Goal: Task Accomplishment & Management: Manage account settings

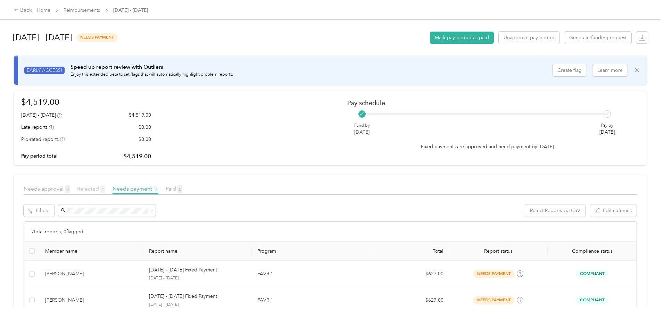
click at [105, 190] on span "Rejected 1" at bounding box center [91, 188] width 28 height 7
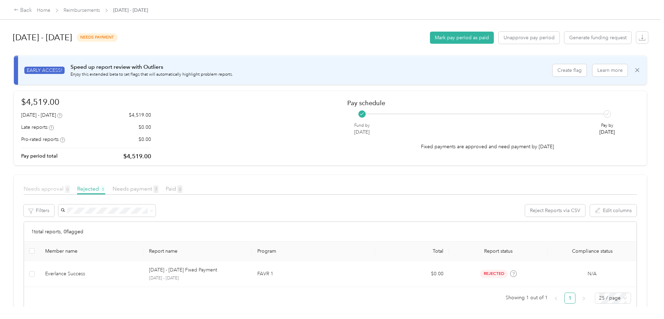
click at [70, 188] on span "Needs approval 0" at bounding box center [47, 188] width 46 height 7
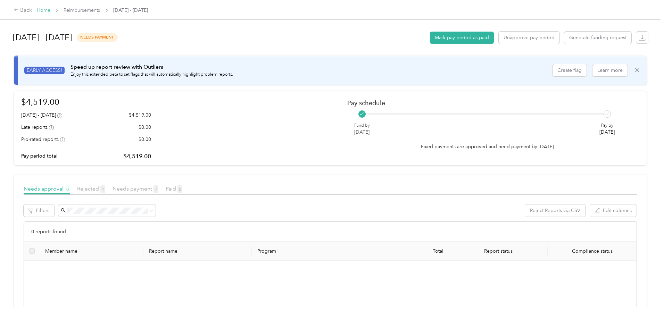
click at [50, 10] on link "Home" at bounding box center [44, 10] width 14 height 6
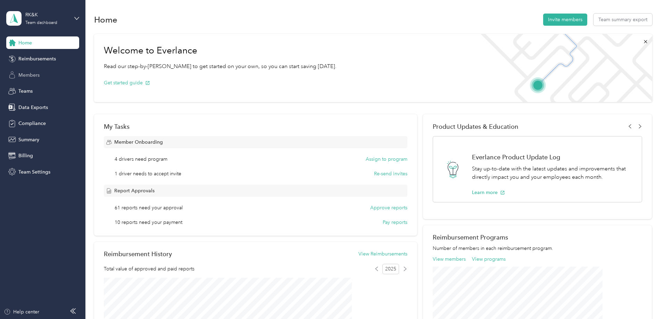
click at [34, 71] on div "Members" at bounding box center [42, 75] width 73 height 12
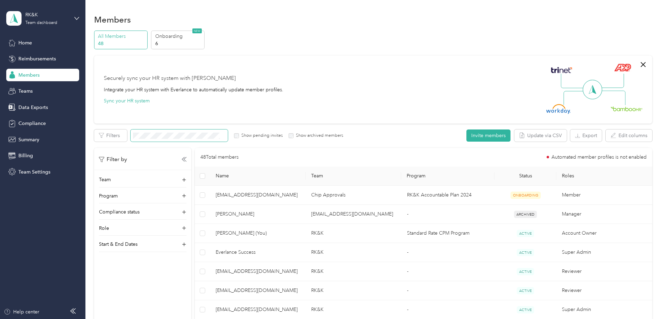
click at [208, 132] on span at bounding box center [178, 135] width 97 height 12
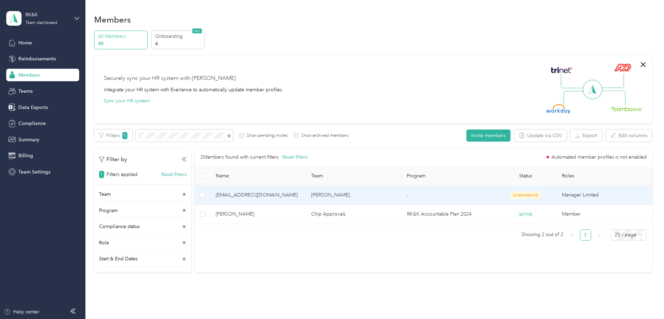
click at [292, 196] on span "[EMAIL_ADDRESS][DOMAIN_NAME]" at bounding box center [258, 195] width 84 height 8
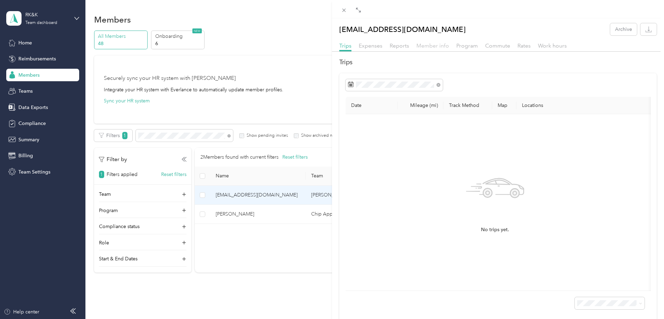
click at [437, 47] on span "Member info" at bounding box center [432, 45] width 33 height 7
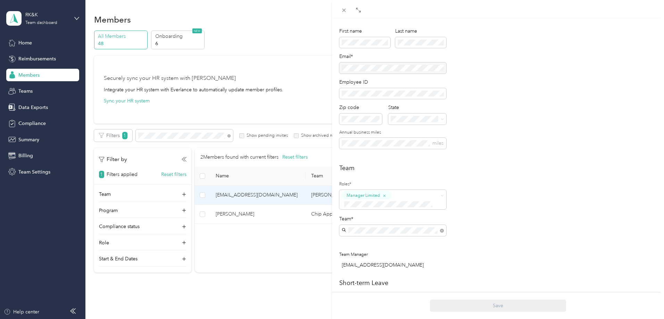
scroll to position [35, 0]
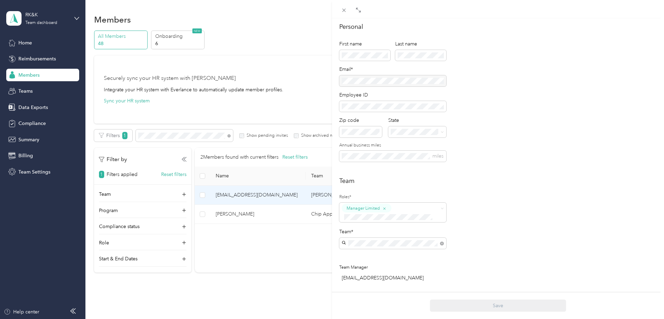
click at [26, 87] on div "[EMAIL_ADDRESS][DOMAIN_NAME] Archive Trips Expenses Reports Member info Program…" at bounding box center [332, 159] width 664 height 319
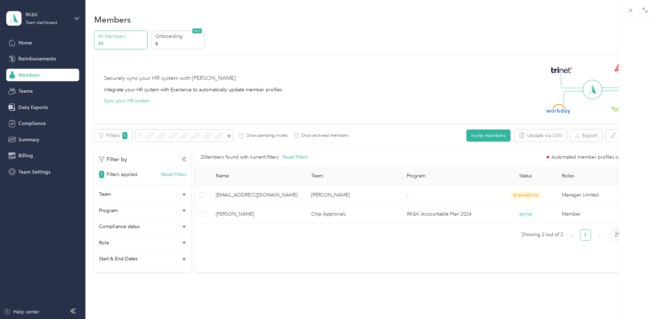
click at [23, 90] on div at bounding box center [332, 159] width 664 height 319
click at [28, 90] on span "Teams" at bounding box center [25, 90] width 14 height 7
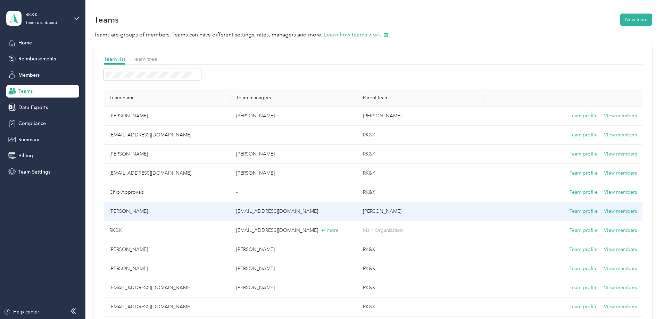
click at [197, 213] on td "[PERSON_NAME]" at bounding box center [167, 211] width 127 height 19
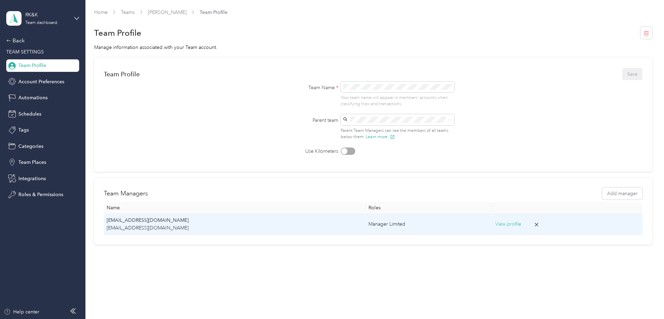
click at [495, 225] on button "View profile" at bounding box center [508, 224] width 26 height 8
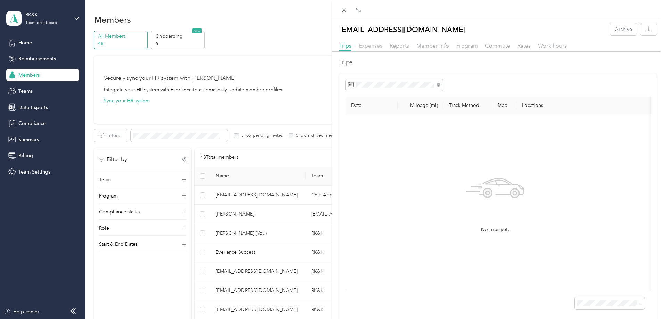
click at [371, 45] on span "Expenses" at bounding box center [370, 45] width 24 height 7
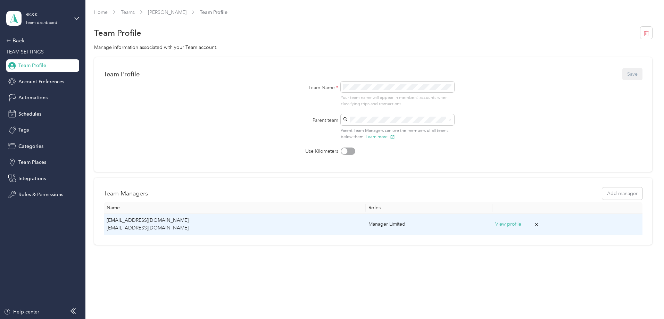
click at [208, 224] on p "[EMAIL_ADDRESS][DOMAIN_NAME]" at bounding box center [235, 228] width 256 height 8
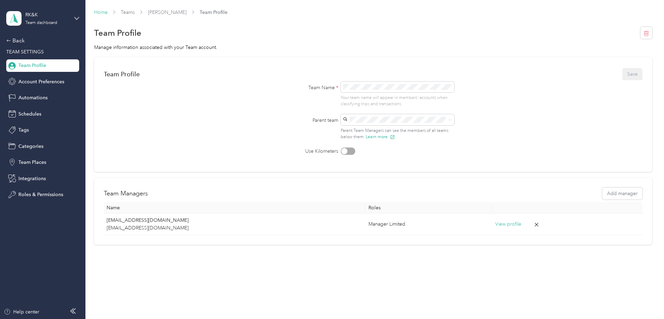
click at [108, 10] on link "Home" at bounding box center [101, 12] width 14 height 6
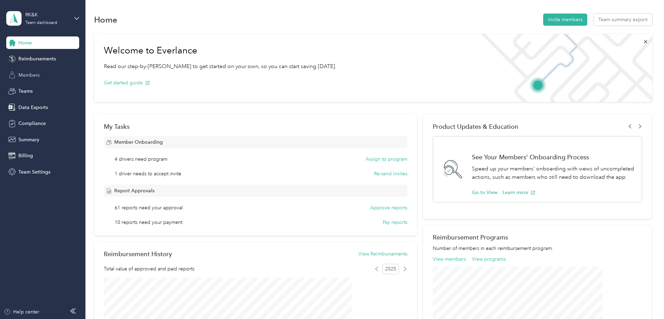
click at [31, 77] on span "Members" at bounding box center [28, 74] width 21 height 7
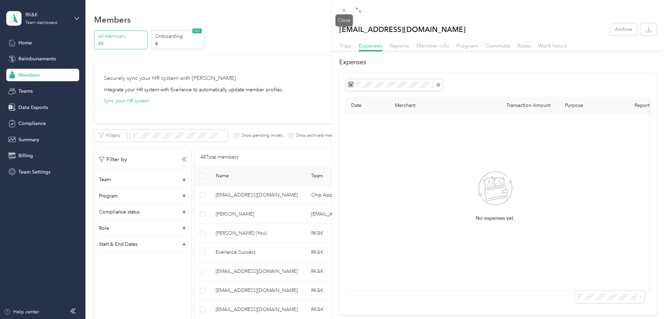
drag, startPoint x: 343, startPoint y: 9, endPoint x: 278, endPoint y: 117, distance: 126.1
click at [343, 9] on icon at bounding box center [344, 10] width 6 height 6
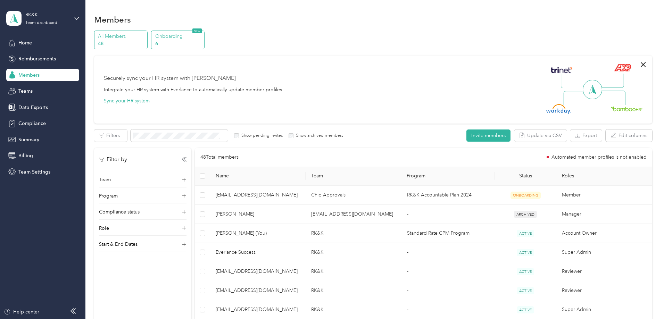
click at [202, 35] on p "Onboarding" at bounding box center [178, 36] width 47 height 7
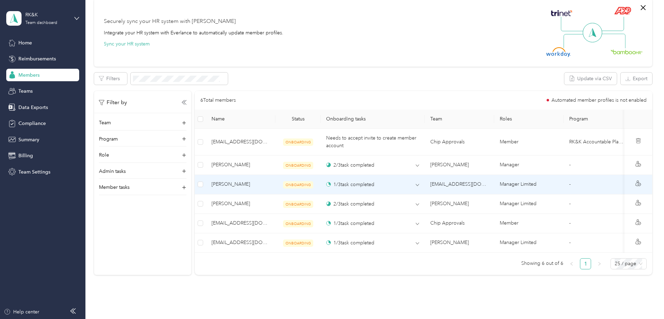
scroll to position [208, 0]
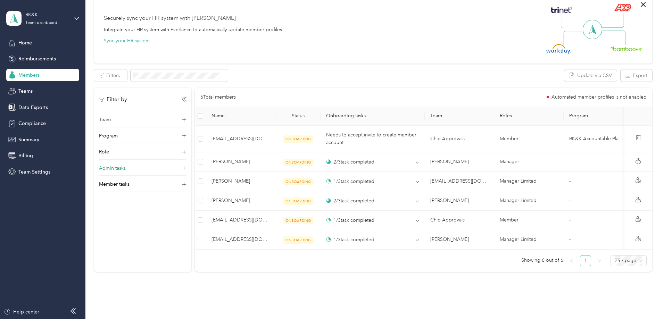
click at [126, 168] on p "Admin tasks" at bounding box center [112, 167] width 27 height 7
click at [364, 87] on div "Edit program Export Selected 0 of 6 members Cancel Filters Update via CSV Expor…" at bounding box center [373, 170] width 558 height 202
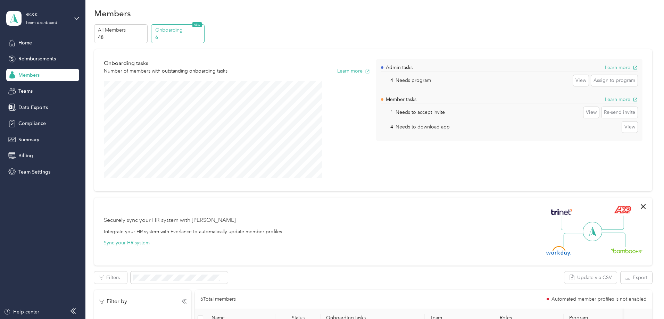
scroll to position [0, 0]
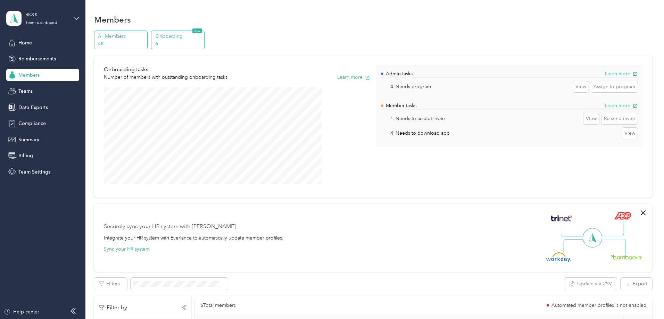
click at [145, 38] on p "All Members" at bounding box center [121, 36] width 47 height 7
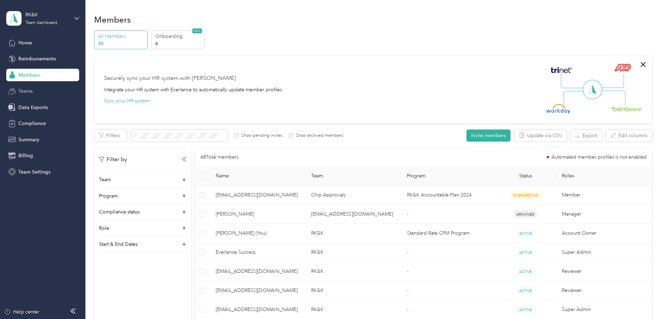
click at [33, 90] on div "Teams" at bounding box center [42, 91] width 73 height 12
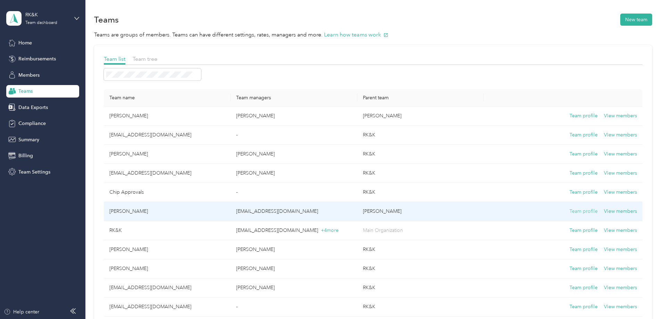
click at [569, 210] on button "Team profile" at bounding box center [583, 212] width 28 height 8
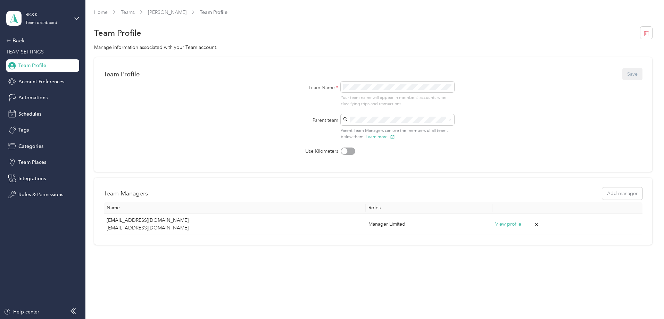
click at [45, 65] on span "Team Profile" at bounding box center [32, 65] width 28 height 7
click at [135, 11] on link "Teams" at bounding box center [128, 12] width 14 height 6
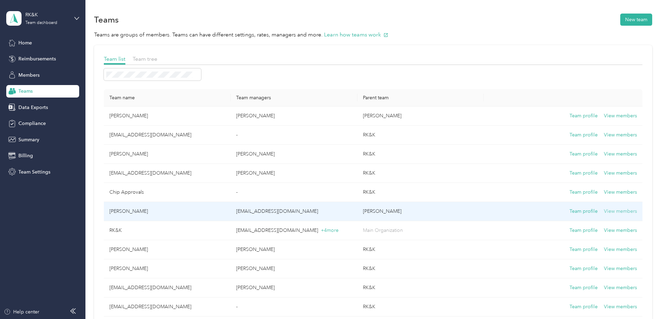
click at [604, 210] on button "View members" at bounding box center [620, 212] width 33 height 8
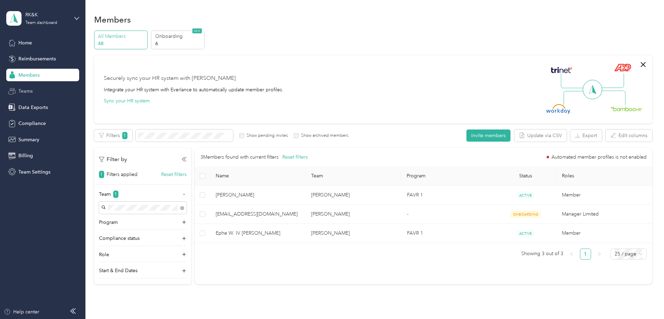
click at [27, 91] on span "Teams" at bounding box center [25, 90] width 14 height 7
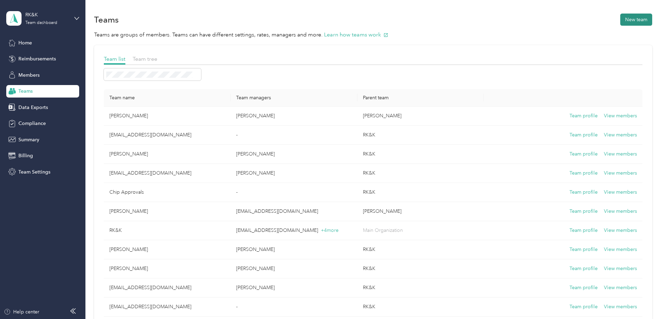
click at [620, 20] on button "New team" at bounding box center [636, 20] width 32 height 12
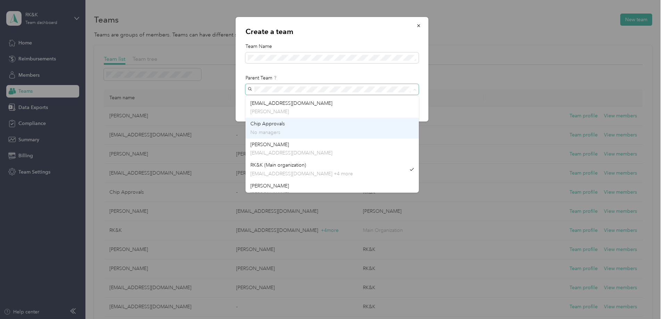
scroll to position [71, 0]
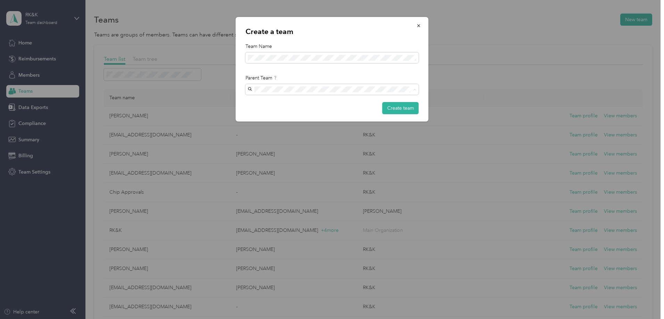
click at [279, 176] on div "[PERSON_NAME] [PERSON_NAME]" at bounding box center [331, 180] width 163 height 16
click at [400, 108] on button "Create team" at bounding box center [400, 108] width 36 height 12
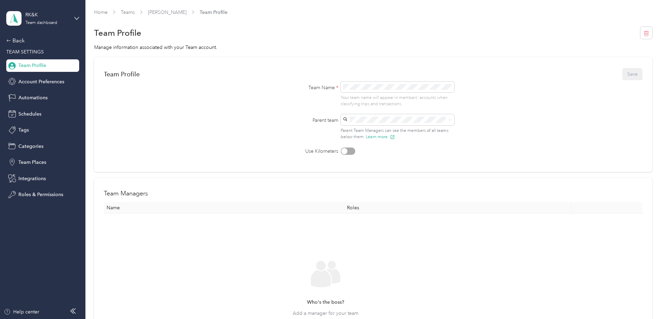
click at [135, 12] on link "Teams" at bounding box center [128, 12] width 14 height 6
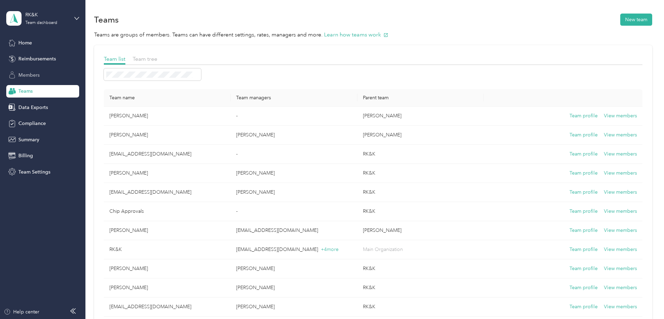
click at [35, 75] on span "Members" at bounding box center [28, 74] width 21 height 7
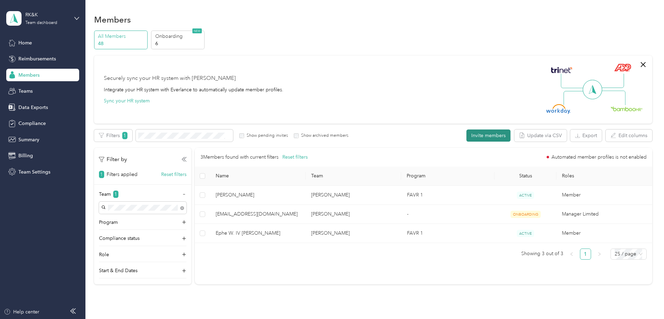
click at [466, 136] on button "Invite members" at bounding box center [488, 135] width 44 height 12
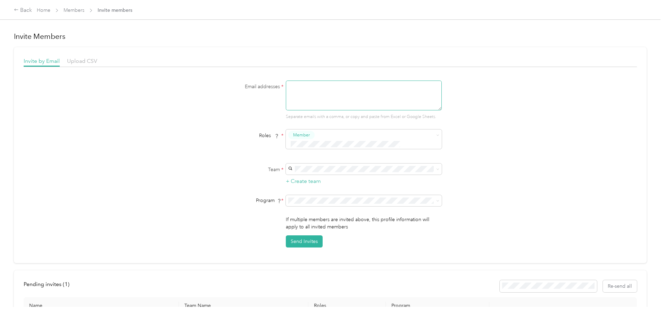
click at [309, 98] on textarea at bounding box center [364, 96] width 156 height 30
type textarea "[EMAIL_ADDRESS][DOMAIN_NAME]"
click at [319, 171] on span "Manager Limited" at bounding box center [310, 173] width 33 height 6
click at [308, 133] on span "Member" at bounding box center [301, 135] width 17 height 6
click at [385, 160] on li "Member" at bounding box center [362, 156] width 156 height 14
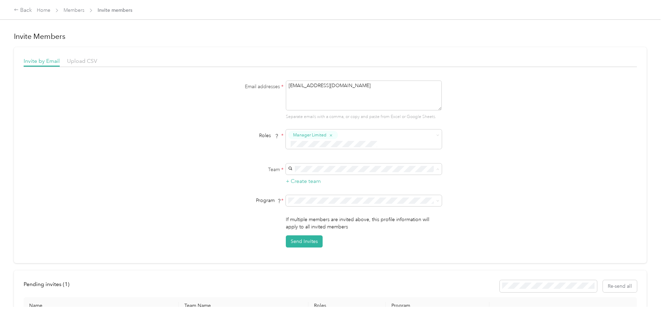
click at [314, 170] on div "[PERSON_NAME] No managers" at bounding box center [362, 176] width 146 height 16
click at [303, 263] on span "No program" at bounding box center [303, 264] width 28 height 6
click at [313, 171] on span "Manager Limited" at bounding box center [310, 173] width 33 height 6
click at [310, 133] on button "Member" at bounding box center [301, 135] width 26 height 9
click at [324, 155] on div "Member" at bounding box center [358, 155] width 138 height 9
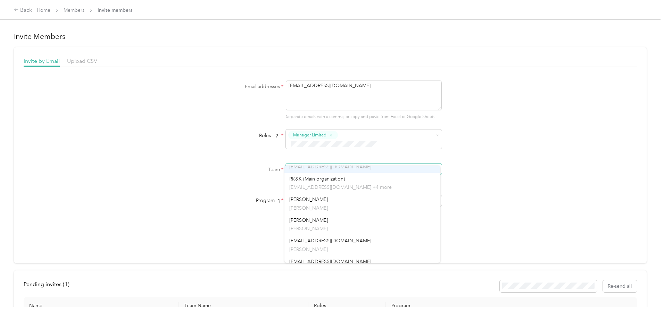
scroll to position [142, 0]
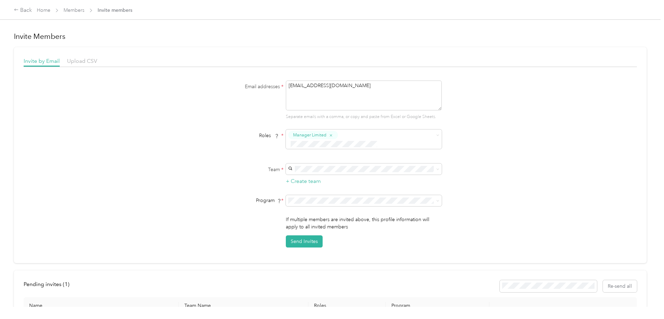
click at [312, 201] on p "[PERSON_NAME]" at bounding box center [362, 203] width 146 height 7
click at [302, 235] on button "Send Invites" at bounding box center [304, 241] width 37 height 12
click at [84, 9] on link "Members" at bounding box center [74, 10] width 21 height 6
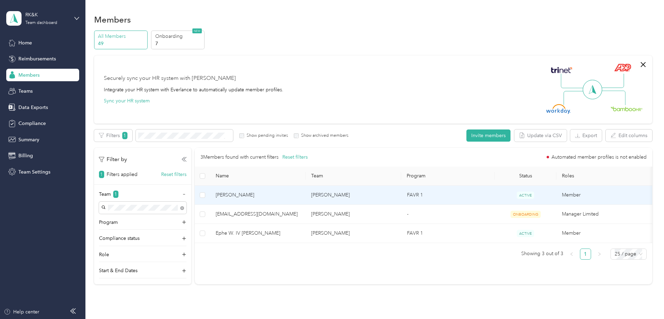
click at [294, 192] on span "[PERSON_NAME]" at bounding box center [258, 195] width 84 height 8
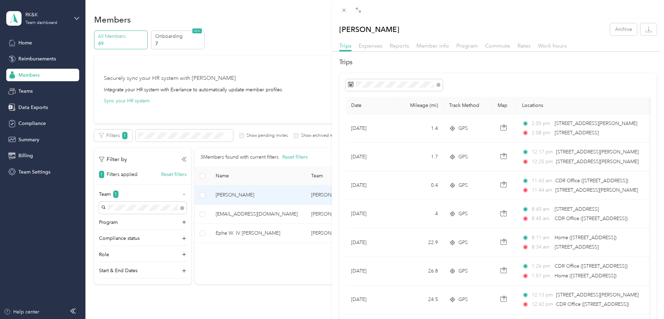
click at [264, 98] on div "[PERSON_NAME] Archive Trips Expenses Reports Member info Program Commute Rates …" at bounding box center [332, 159] width 664 height 319
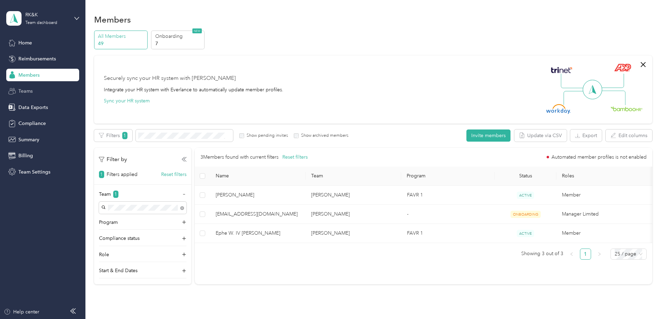
click at [32, 92] on span "Teams" at bounding box center [25, 90] width 14 height 7
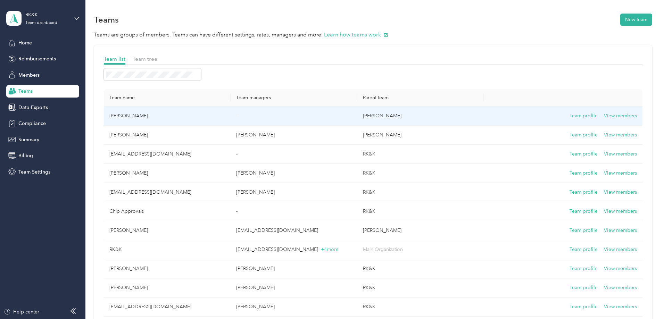
click at [273, 116] on td "-" at bounding box center [293, 116] width 127 height 19
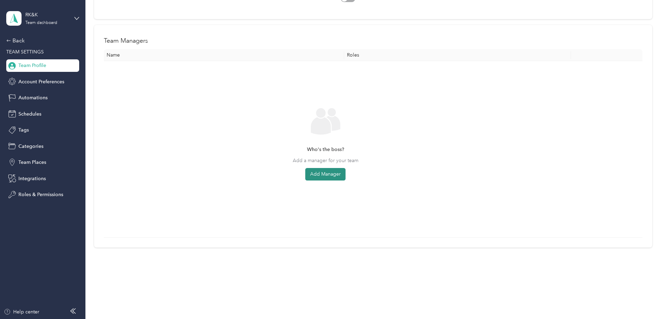
click at [345, 169] on button "Add Manager" at bounding box center [325, 174] width 40 height 12
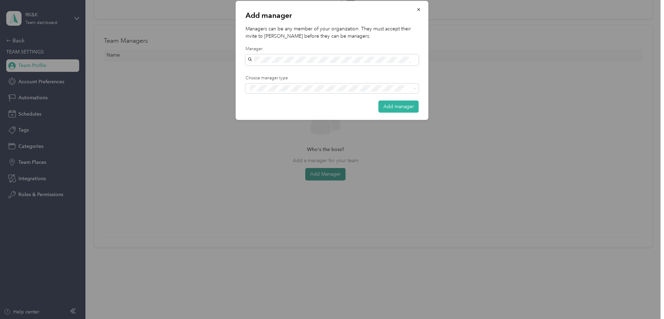
scroll to position [153, 0]
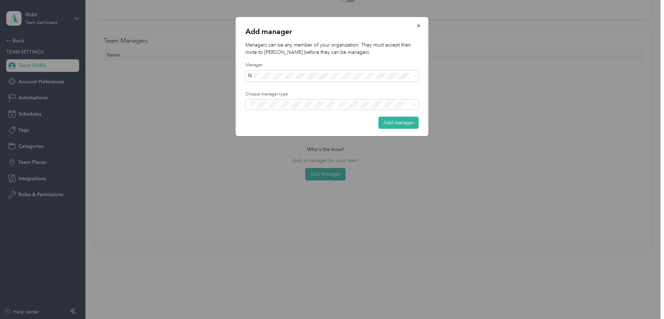
click at [267, 84] on li "[EMAIL_ADDRESS][DOMAIN_NAME]" at bounding box center [331, 88] width 173 height 12
click at [276, 116] on span "Manager Limited" at bounding box center [271, 116] width 33 height 6
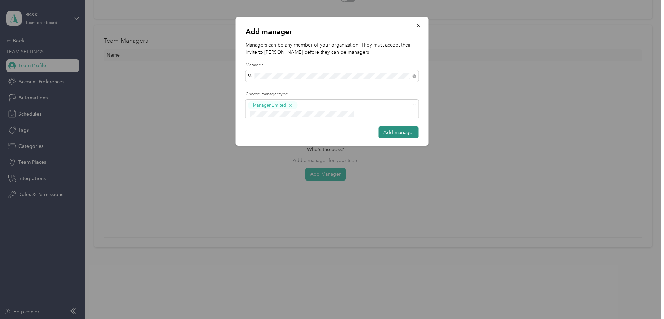
click at [405, 126] on button "Add manager" at bounding box center [398, 132] width 40 height 12
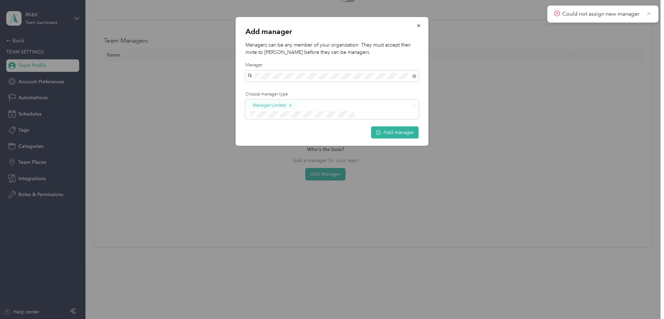
click at [647, 13] on icon at bounding box center [648, 13] width 6 height 6
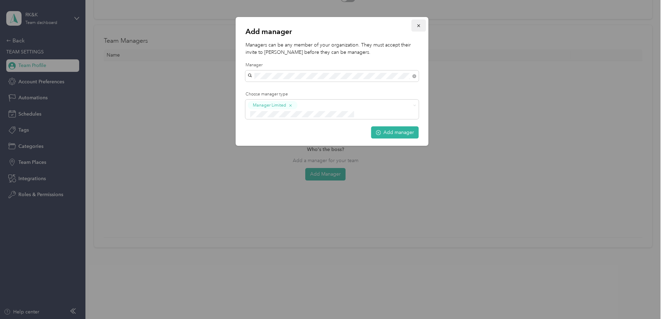
click at [418, 25] on icon "button" at bounding box center [418, 25] width 5 height 5
